Goal: Task Accomplishment & Management: Use online tool/utility

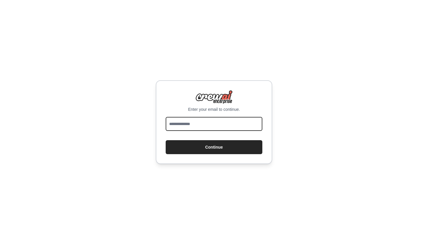
type input "**********"
click at [214, 147] on button "Continue" at bounding box center [214, 147] width 97 height 14
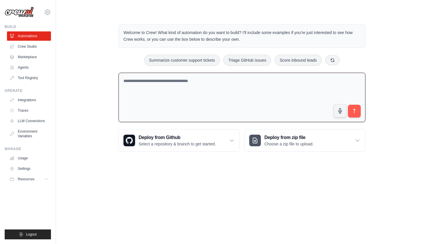
click at [210, 92] on textarea at bounding box center [241, 98] width 247 height 50
type textarea "**********"
click at [30, 57] on link "Marketplace" at bounding box center [30, 56] width 44 height 9
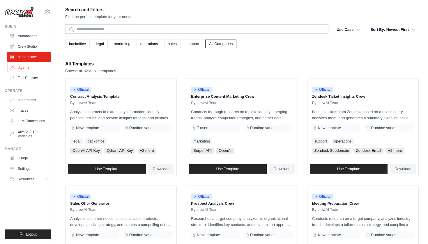
click at [28, 68] on link "Agents" at bounding box center [30, 67] width 44 height 9
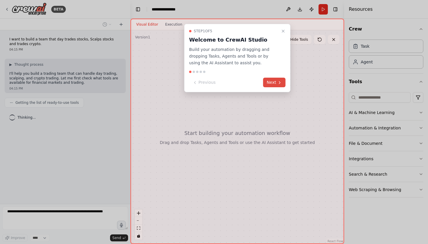
click at [271, 83] on button "Next" at bounding box center [274, 83] width 22 height 10
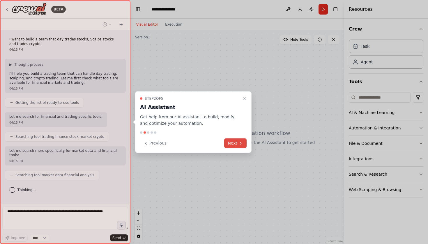
click at [230, 143] on button "Next" at bounding box center [235, 143] width 22 height 10
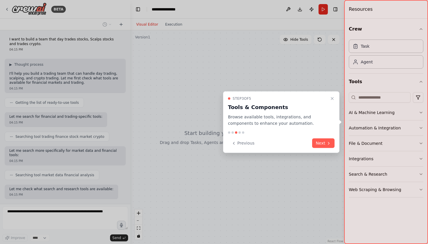
scroll to position [24, 0]
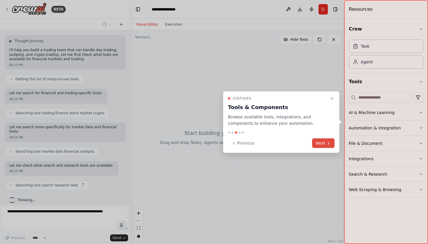
click at [326, 145] on icon at bounding box center [328, 143] width 5 height 5
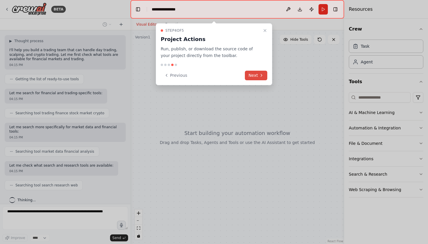
click at [263, 78] on button "Next" at bounding box center [256, 76] width 22 height 10
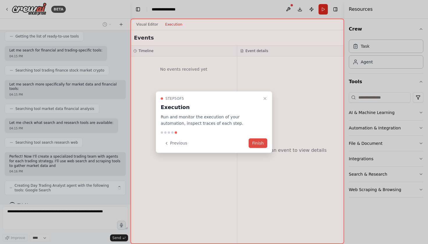
scroll to position [71, 0]
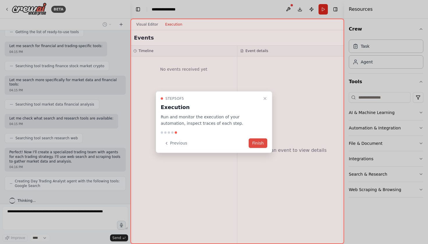
click at [257, 140] on button "Finish" at bounding box center [257, 143] width 19 height 10
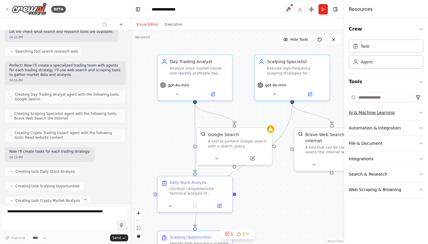
scroll to position [172, 0]
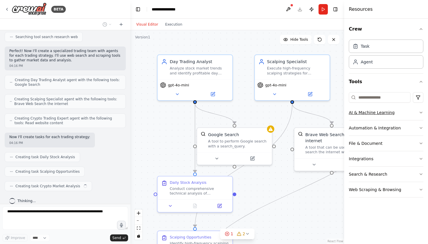
click at [419, 114] on icon "button" at bounding box center [420, 112] width 5 height 5
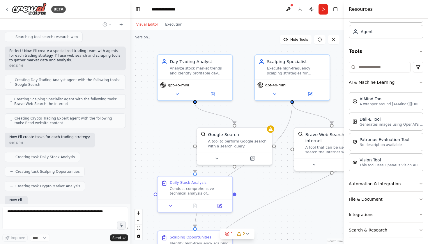
scroll to position [206, 0]
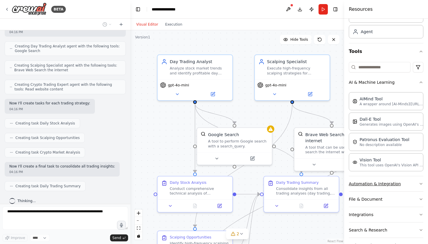
click at [403, 186] on button "Automation & Integration" at bounding box center [385, 183] width 74 height 15
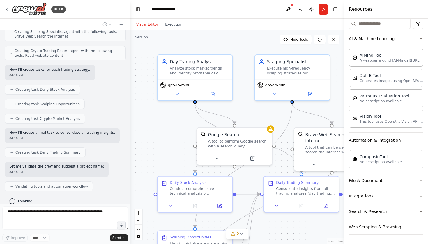
scroll to position [254, 0]
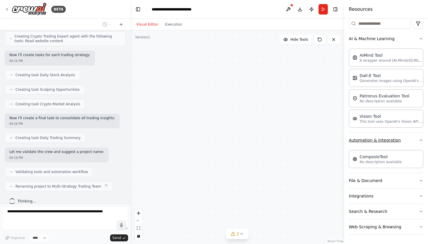
click at [406, 146] on button "Automation & Integration" at bounding box center [385, 140] width 74 height 15
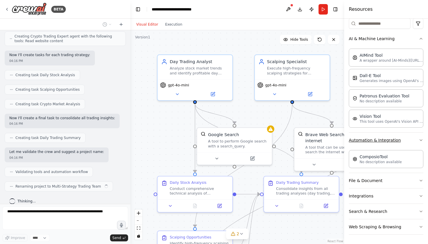
scroll to position [49, 0]
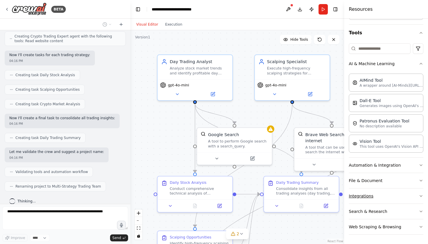
click at [398, 197] on button "Integrations" at bounding box center [385, 195] width 74 height 15
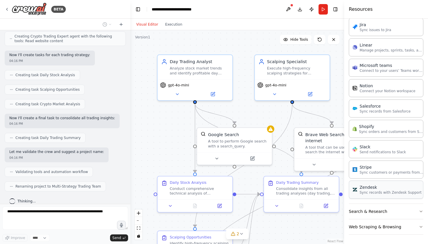
scroll to position [431, 0]
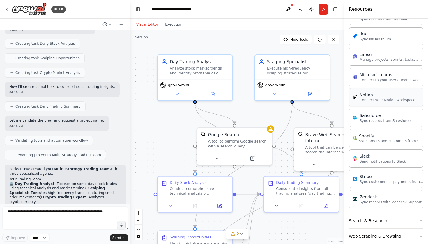
click at [386, 103] on div "Notion Connect your Notion workspace" at bounding box center [385, 97] width 74 height 18
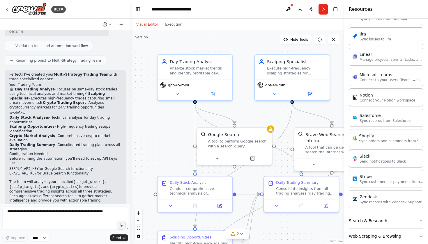
scroll to position [382, 0]
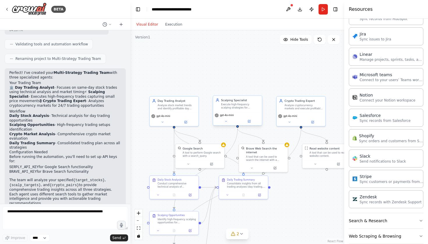
click at [239, 108] on div "Execute high-frequency scalping strategies for {scalp_targets}, capturing small…" at bounding box center [240, 106] width 38 height 6
click at [226, 123] on icon at bounding box center [225, 121] width 3 height 3
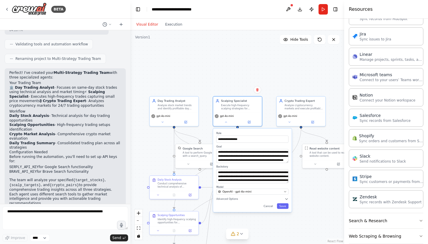
click at [316, 200] on div ".deletable-edge-delete-btn { width: 20px; height: 20px; border: 0px solid #ffff…" at bounding box center [237, 137] width 214 height 214
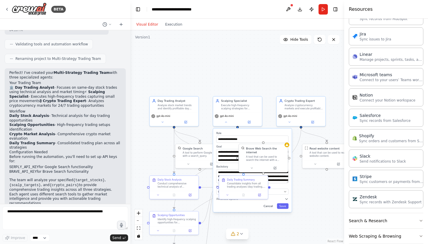
click at [270, 205] on button "Cancel" at bounding box center [268, 206] width 14 height 6
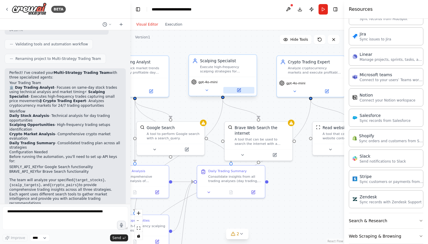
click at [239, 91] on icon at bounding box center [238, 90] width 3 height 3
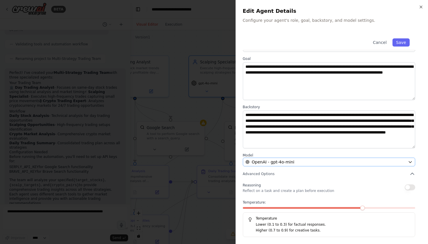
scroll to position [19, 0]
click at [271, 163] on span "OpenAI - gpt-4o-mini" at bounding box center [273, 162] width 42 height 6
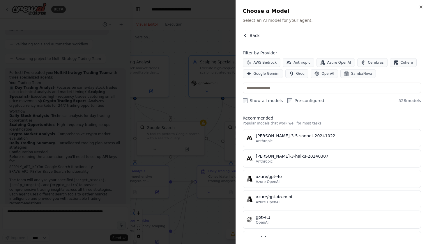
click at [255, 34] on span "Back" at bounding box center [255, 36] width 10 height 6
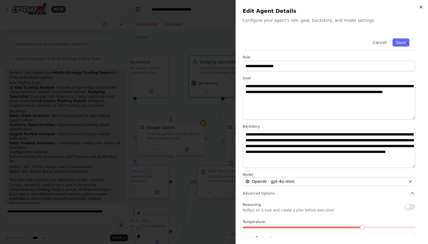
click at [421, 5] on icon "button" at bounding box center [420, 7] width 5 height 5
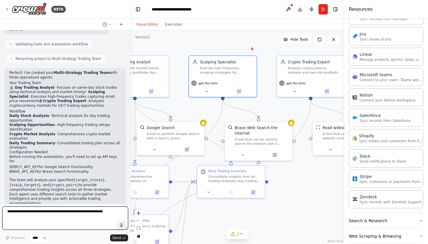
click at [35, 212] on textarea at bounding box center [65, 218] width 126 height 23
type textarea "**********"
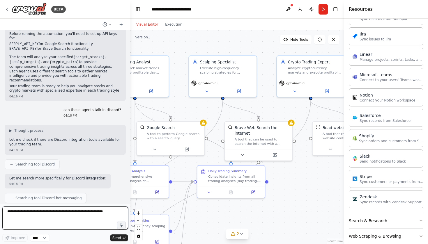
scroll to position [509, 0]
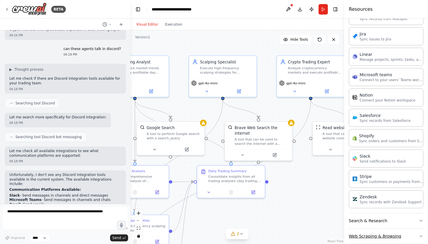
click at [419, 240] on button "Web Scraping & Browsing" at bounding box center [385, 236] width 74 height 15
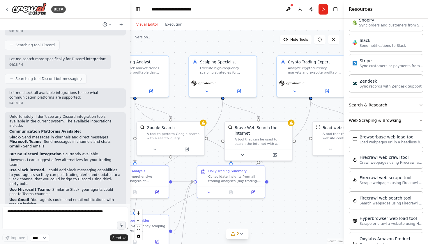
scroll to position [628, 0]
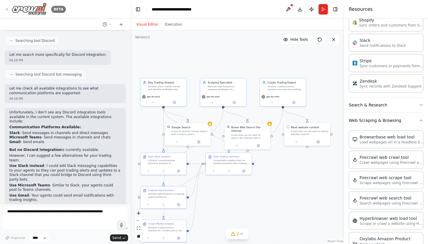
click at [6, 7] on icon at bounding box center [7, 9] width 5 height 5
